Goal: Task Accomplishment & Management: Use online tool/utility

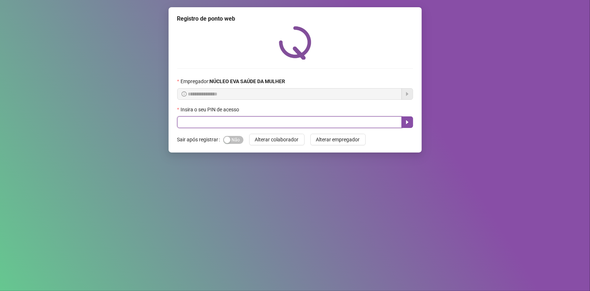
click at [271, 118] on input "text" at bounding box center [289, 123] width 225 height 12
type input "*****"
click at [409, 120] on icon "caret-right" at bounding box center [408, 122] width 6 height 6
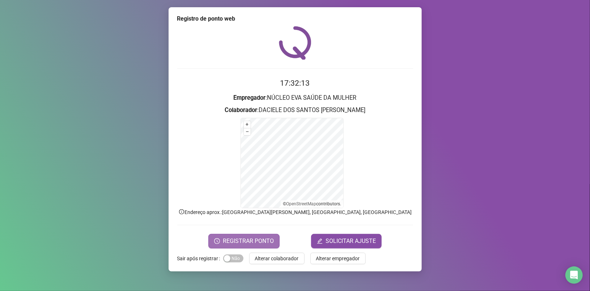
click at [257, 241] on span "REGISTRAR PONTO" at bounding box center [248, 241] width 51 height 9
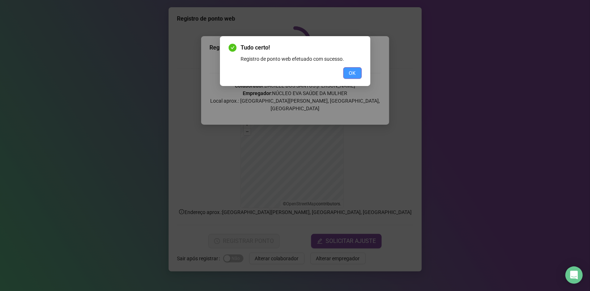
click at [356, 72] on button "OK" at bounding box center [353, 73] width 18 height 12
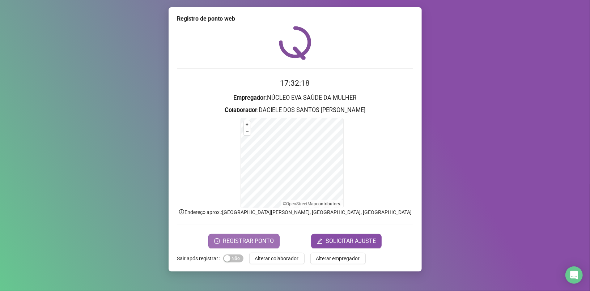
click at [251, 240] on span "REGISTRAR PONTO" at bounding box center [248, 241] width 51 height 9
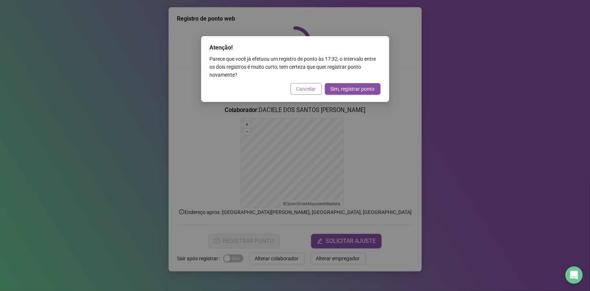
click at [310, 88] on span "Cancelar" at bounding box center [306, 89] width 20 height 8
